Goal: Information Seeking & Learning: Learn about a topic

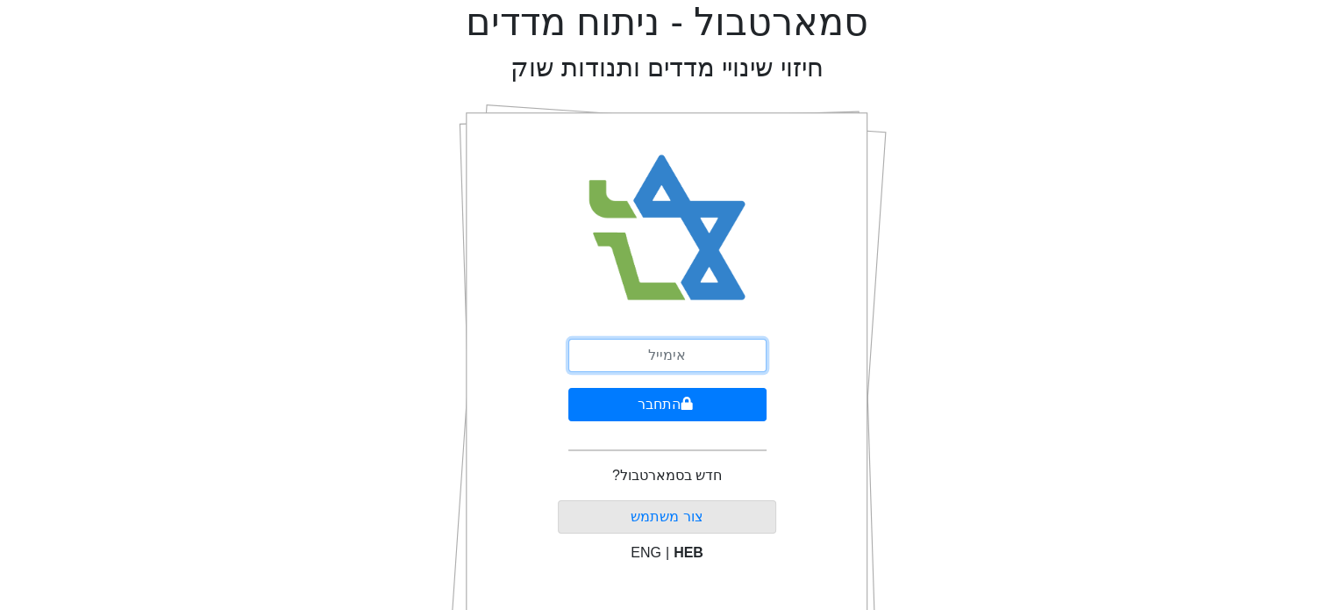
click at [652, 360] on input "email" at bounding box center [667, 355] width 198 height 33
type input "[EMAIL_ADDRESS][DOMAIN_NAME]"
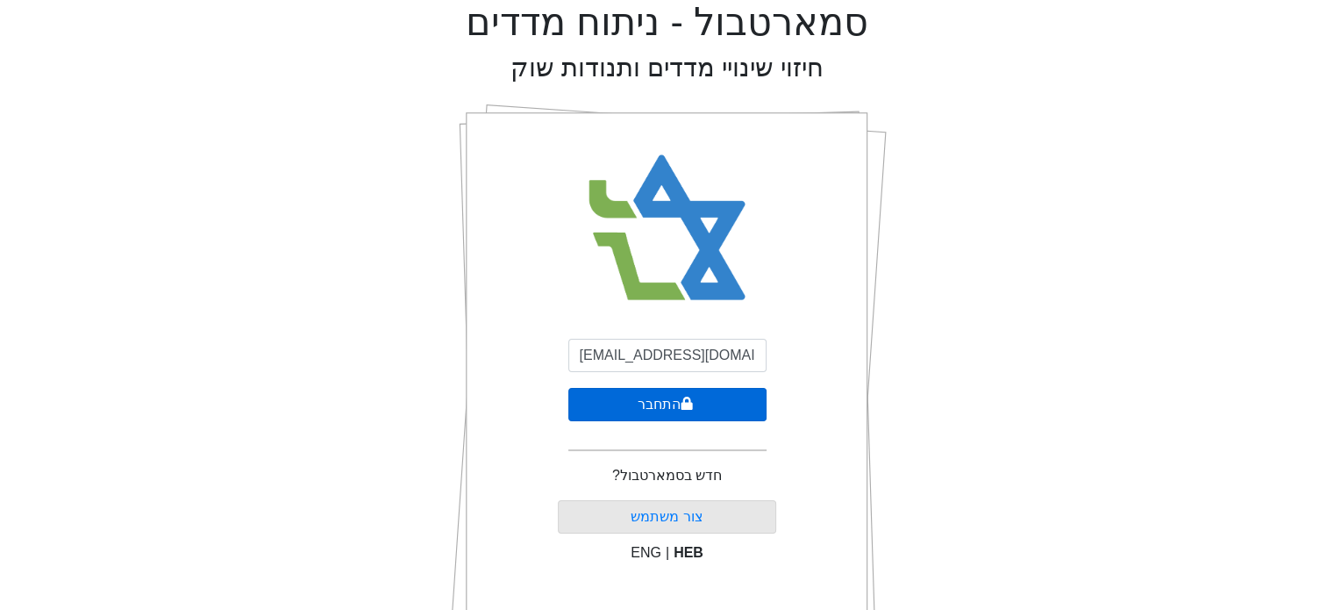
drag, startPoint x: 665, startPoint y: 371, endPoint x: 696, endPoint y: 400, distance: 42.8
click at [696, 400] on button "התחבר" at bounding box center [667, 404] width 198 height 33
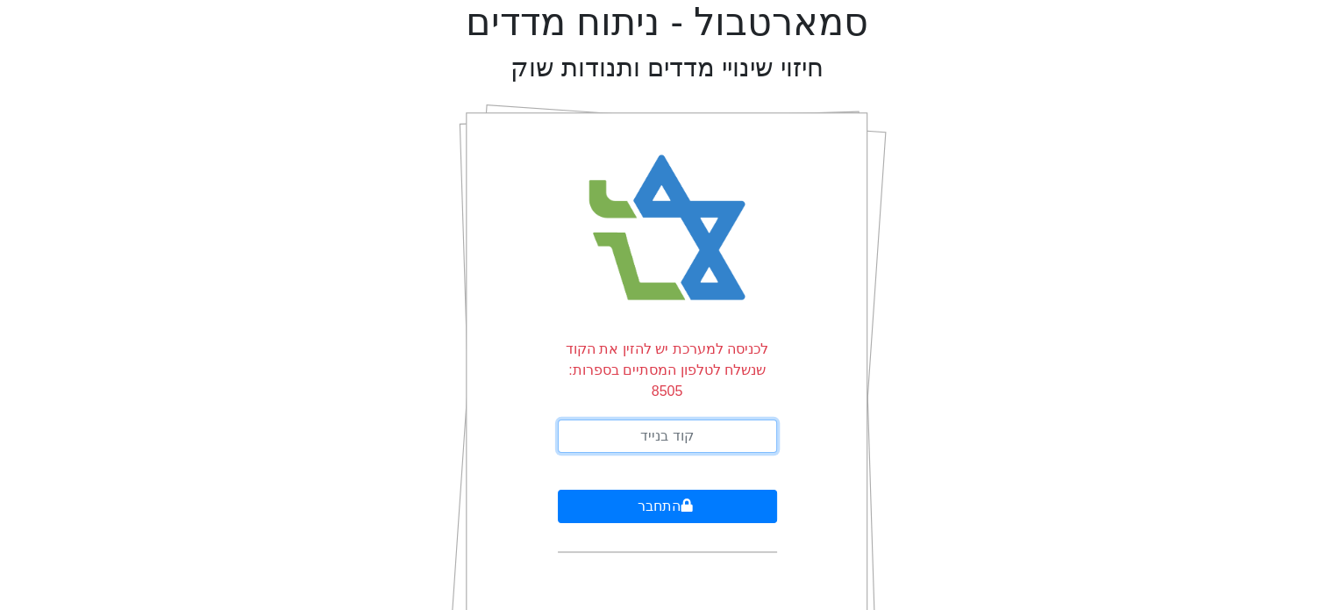
click at [694, 419] on input "text" at bounding box center [667, 435] width 219 height 33
type input "581300"
click at [558, 489] on button "התחבר" at bounding box center [667, 505] width 219 height 33
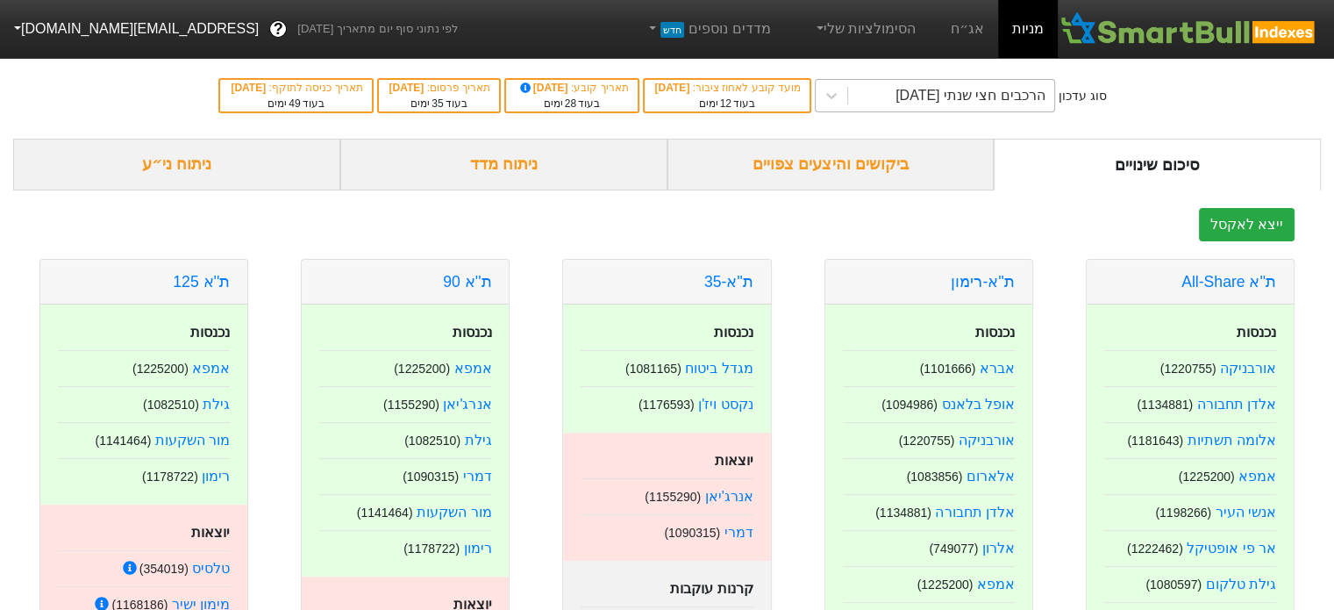
click at [965, 106] on div "הרכבים חצי שנתי [DATE]" at bounding box center [951, 96] width 206 height 32
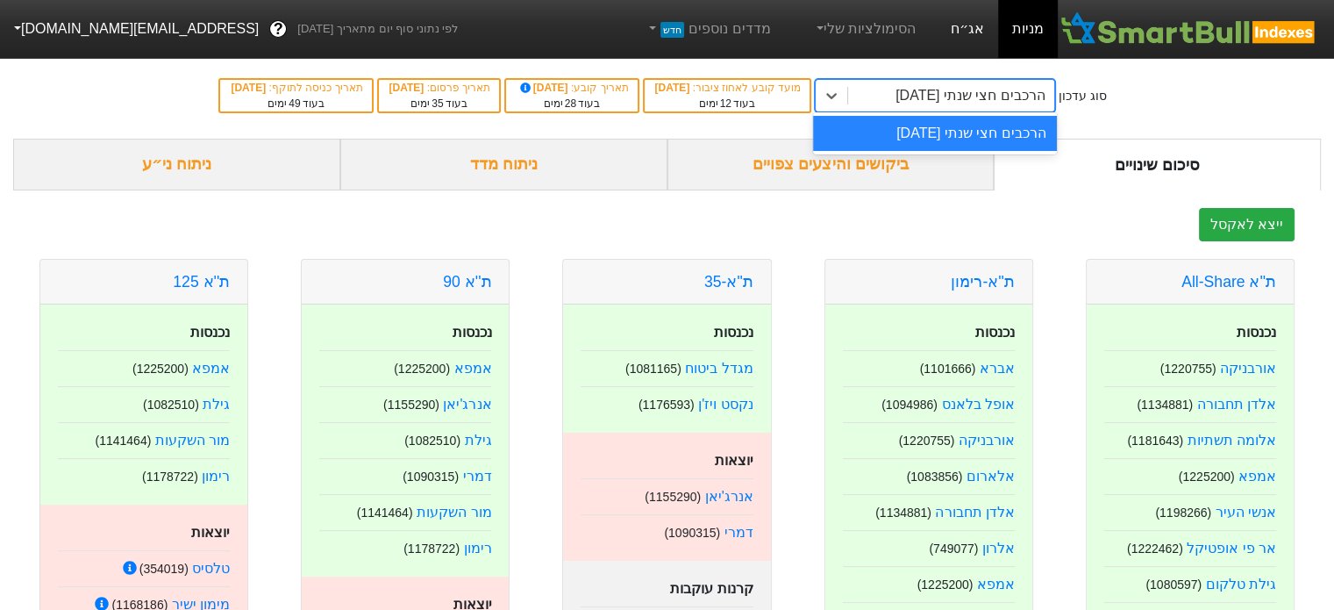
click at [974, 29] on link "אג״ח" at bounding box center [967, 29] width 61 height 58
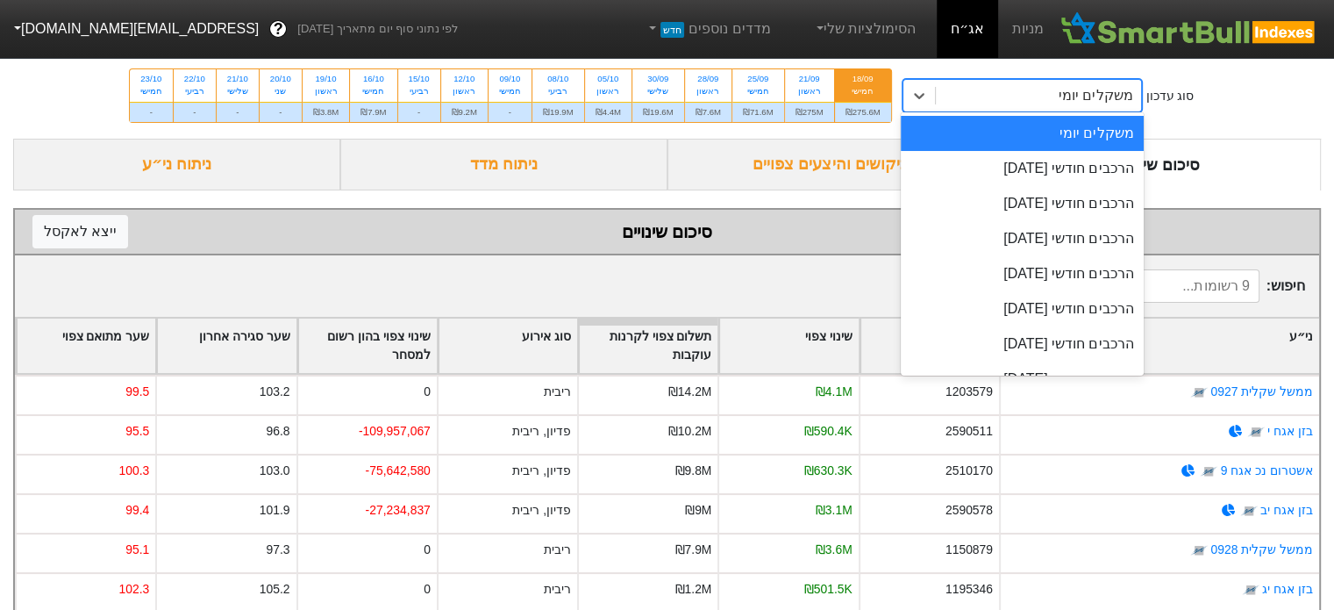
click at [1007, 98] on div "משקלים יומי" at bounding box center [1039, 96] width 206 height 32
click at [1216, 146] on div "סיכום שינויים" at bounding box center [1157, 165] width 327 height 52
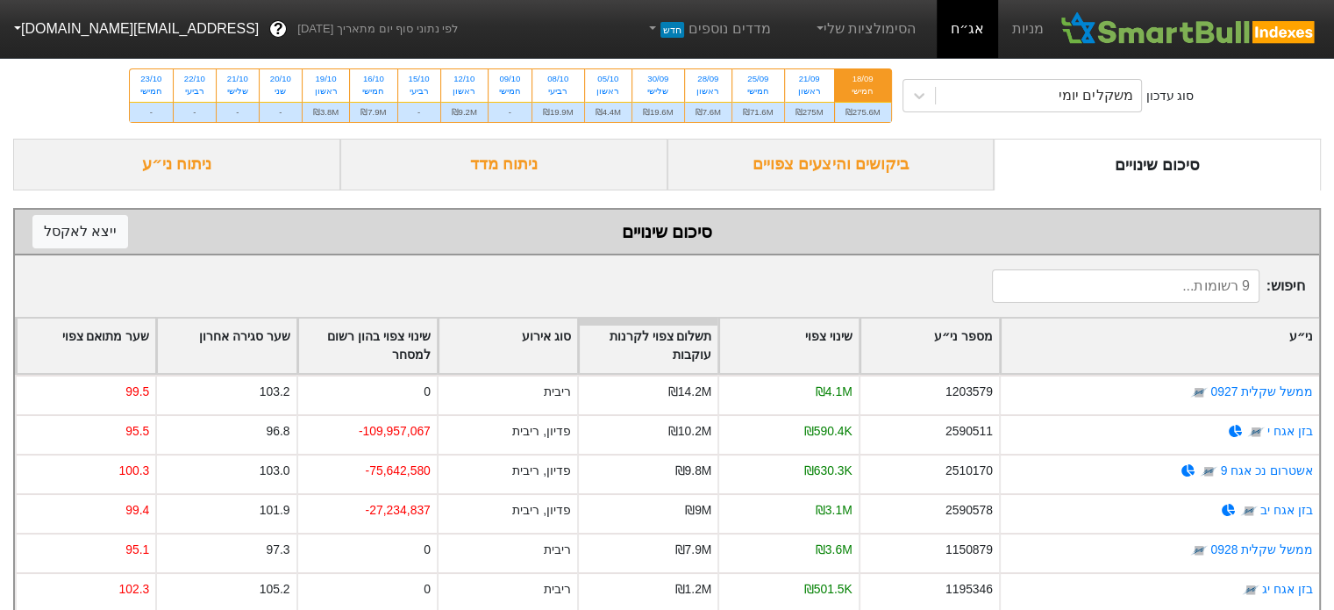
click at [860, 164] on div "ביקושים והיצעים צפויים" at bounding box center [830, 165] width 327 height 52
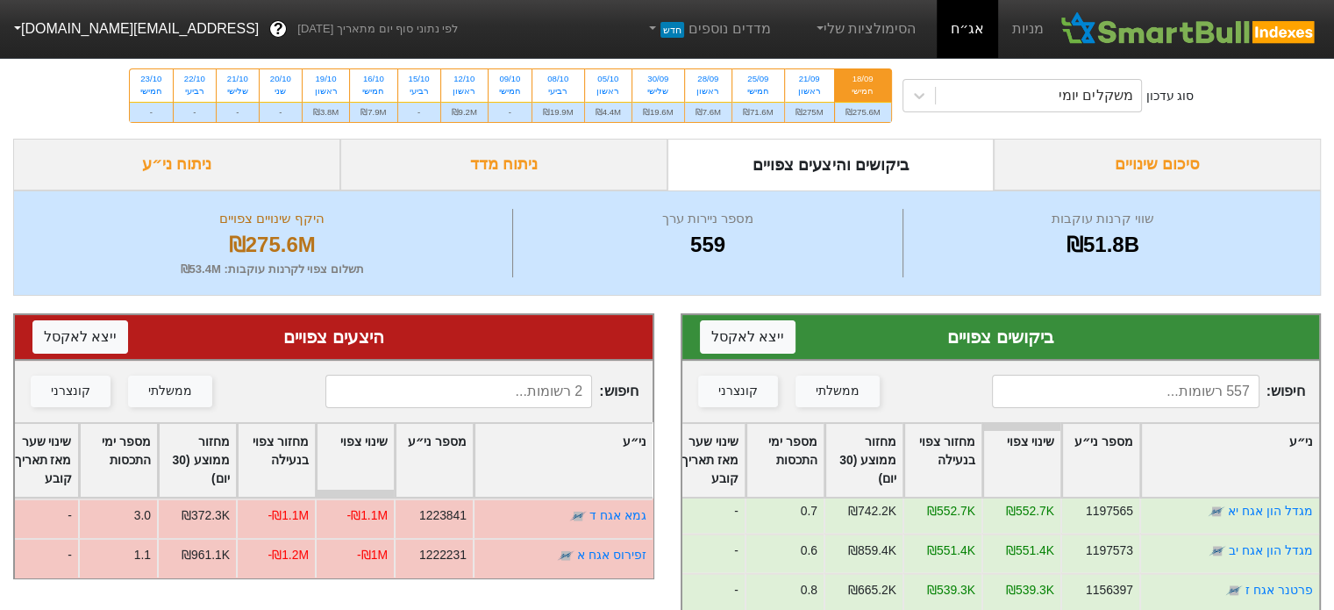
scroll to position [4736, 0]
